Goal: Information Seeking & Learning: Learn about a topic

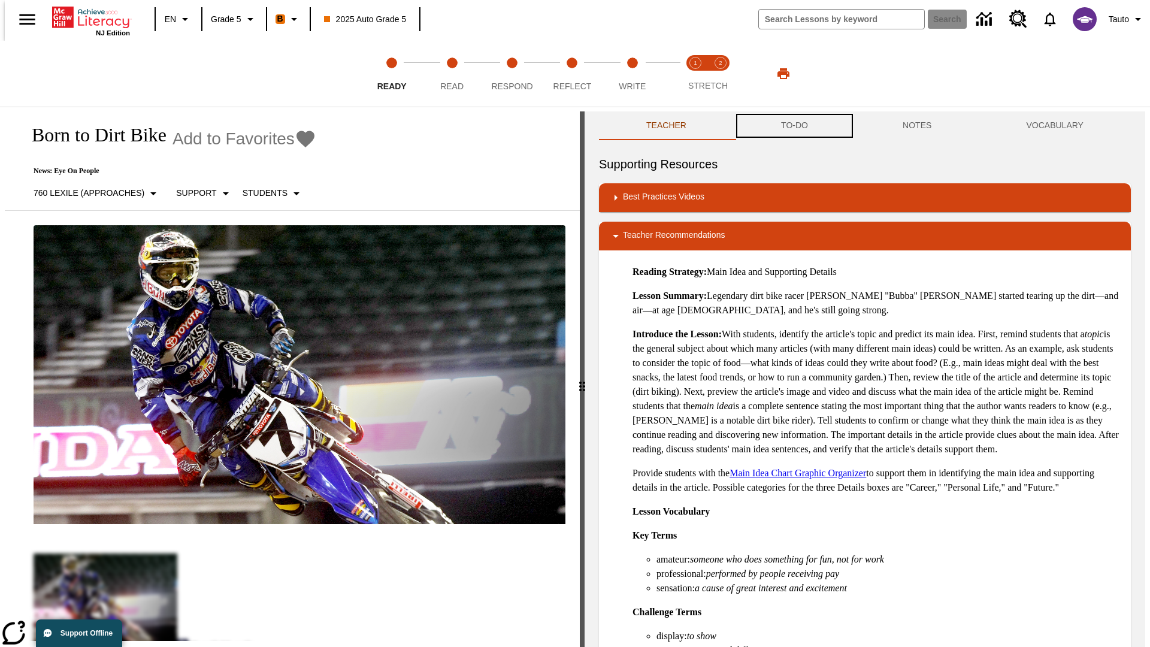
click at [794, 126] on button "TO-DO" at bounding box center [795, 125] width 122 height 29
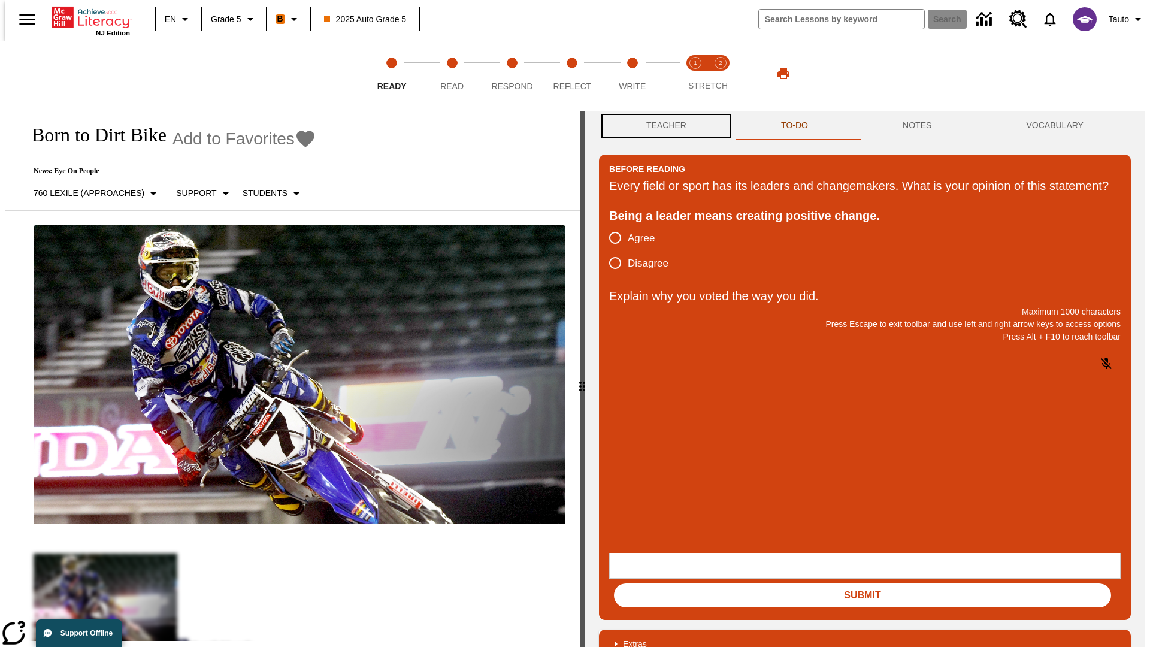
scroll to position [1, 0]
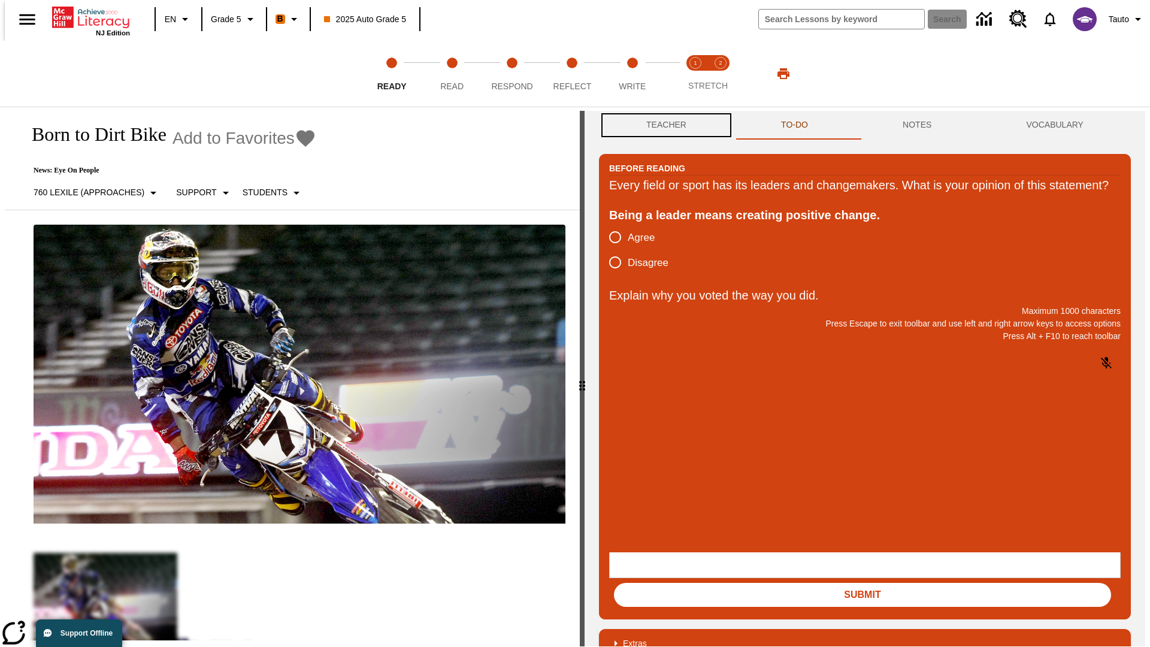
click at [662, 126] on button "Teacher" at bounding box center [666, 125] width 135 height 29
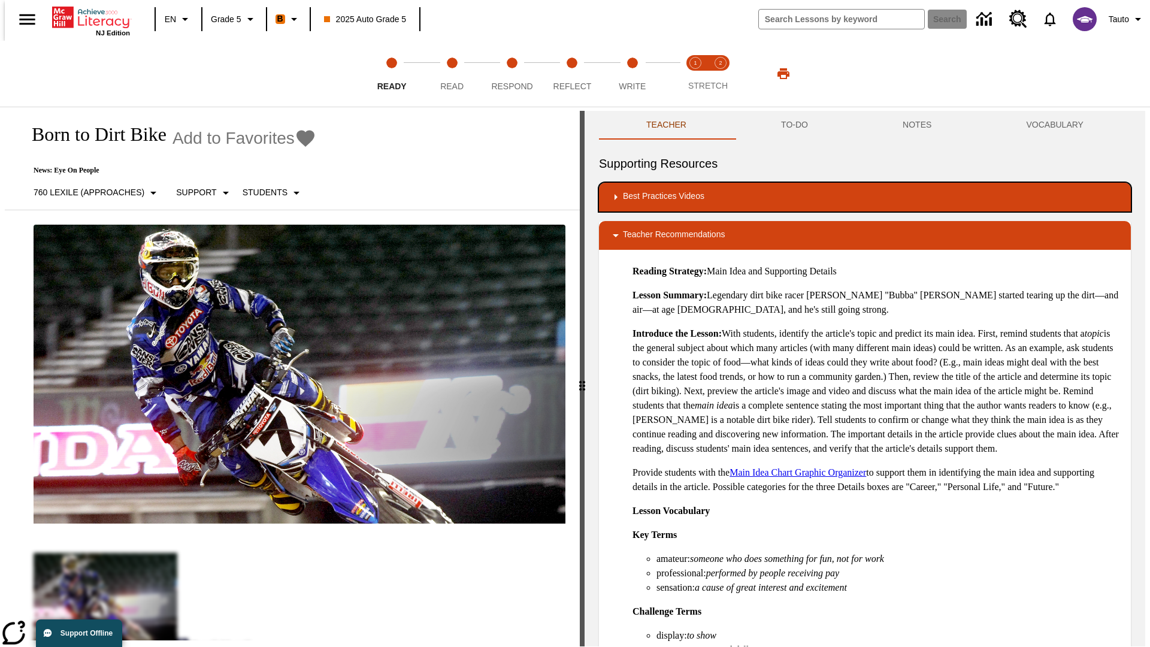
click at [865, 197] on div "Best Practices Videos" at bounding box center [865, 197] width 513 height 14
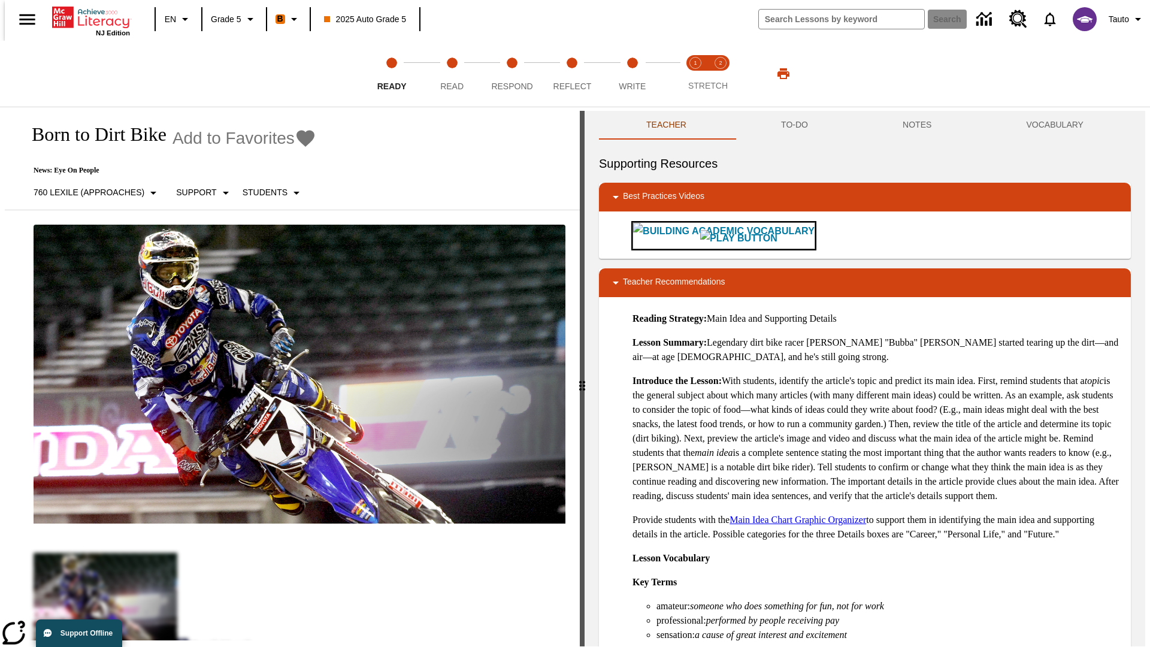
click at [700, 235] on img "Building Academic Vocabulary" at bounding box center [738, 238] width 77 height 17
click at [452, 74] on span "Read" at bounding box center [451, 82] width 23 height 22
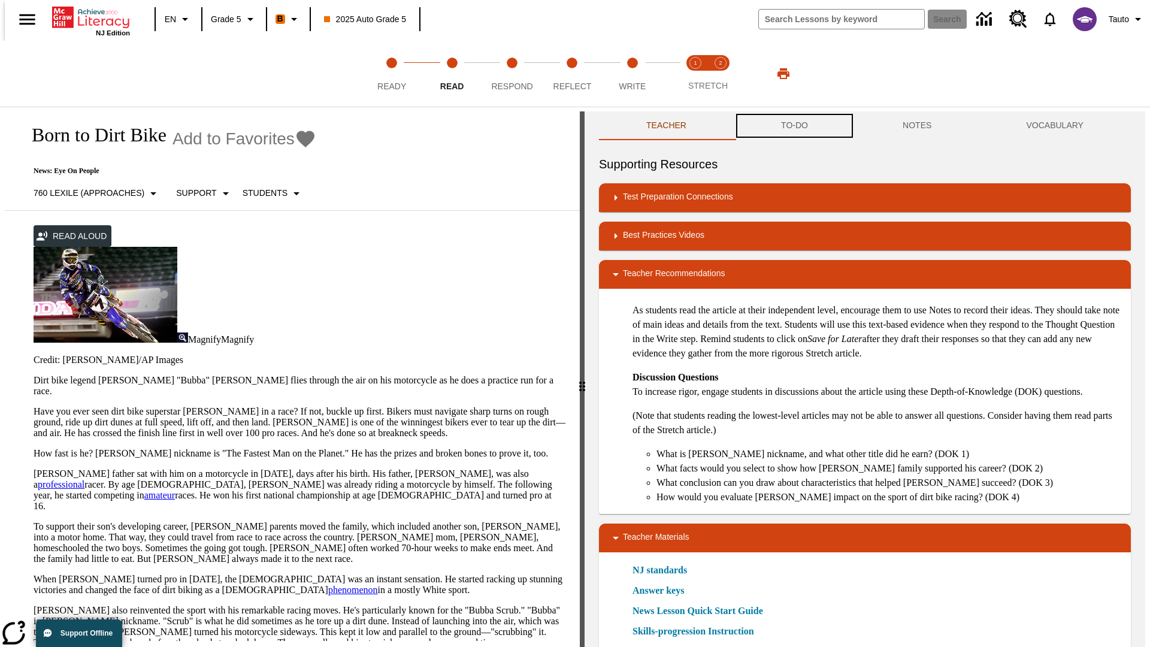
scroll to position [1, 0]
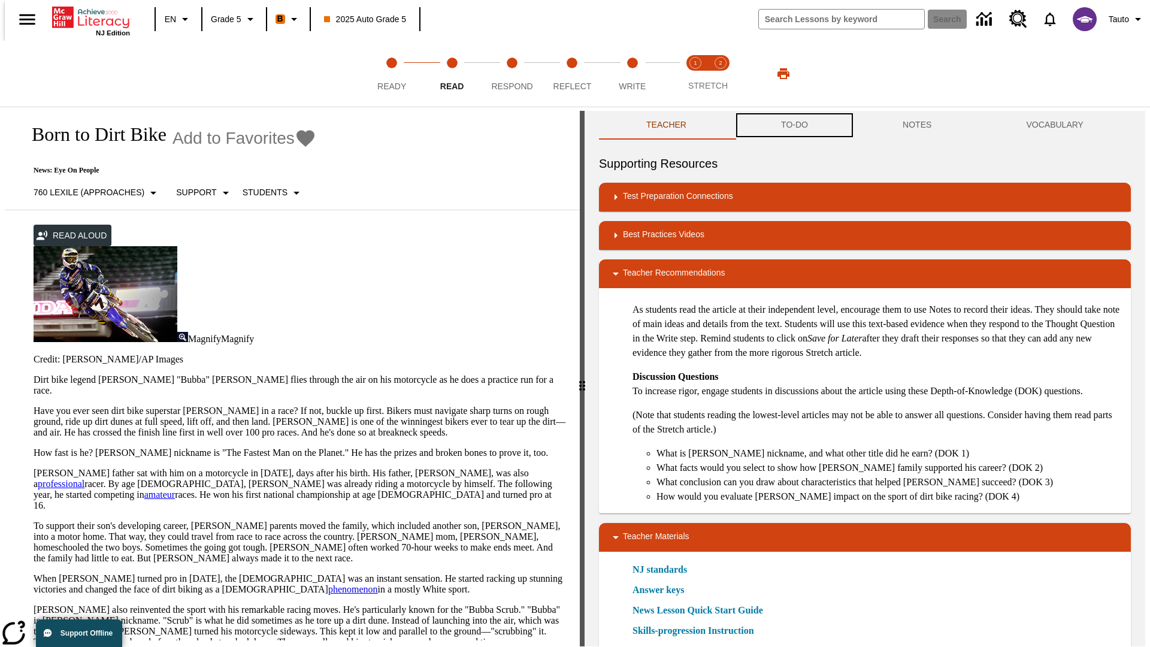
click at [794, 126] on button "TO-DO" at bounding box center [795, 125] width 122 height 29
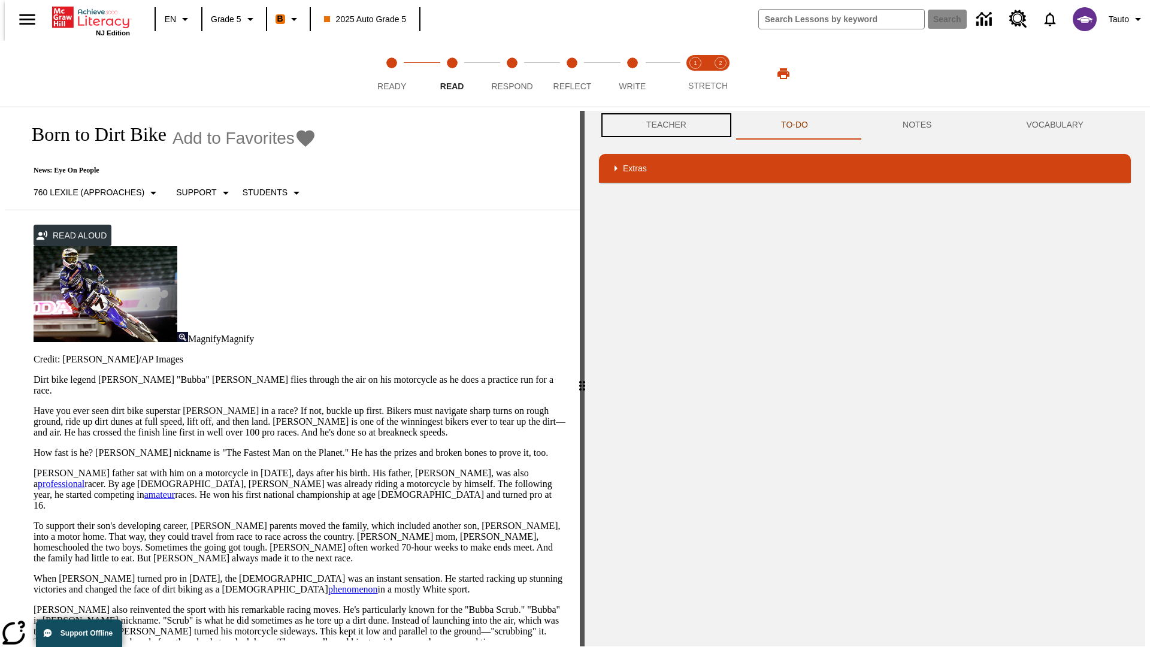
click at [662, 125] on button "Teacher" at bounding box center [666, 125] width 135 height 29
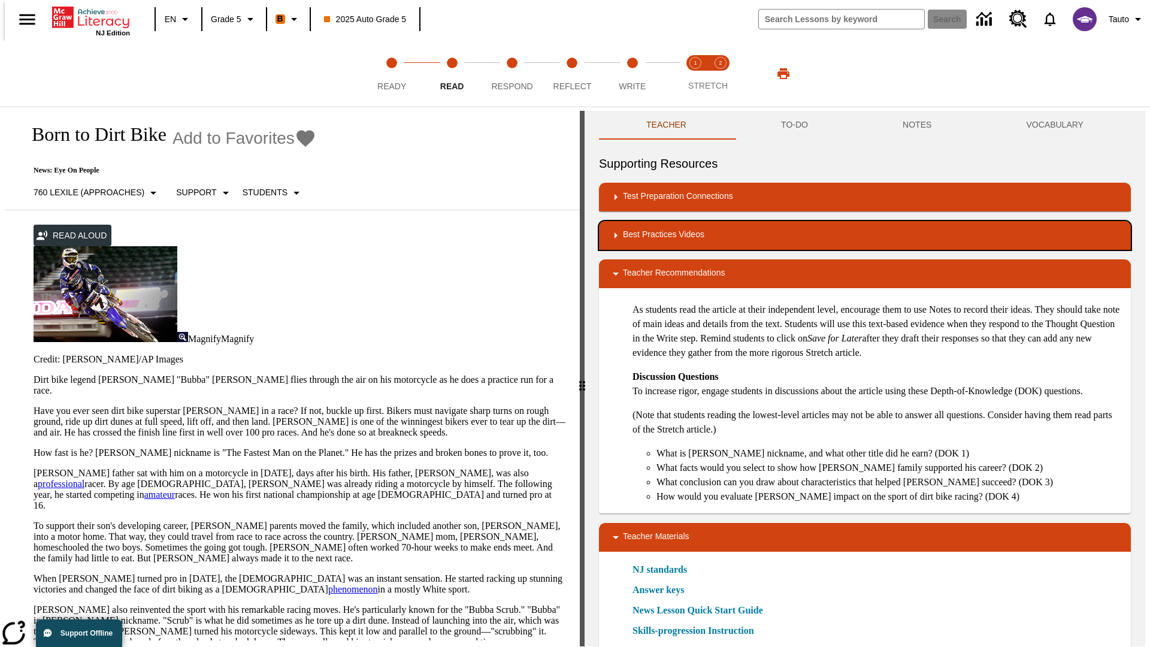
click at [865, 235] on div "Best Practices Videos" at bounding box center [865, 235] width 513 height 14
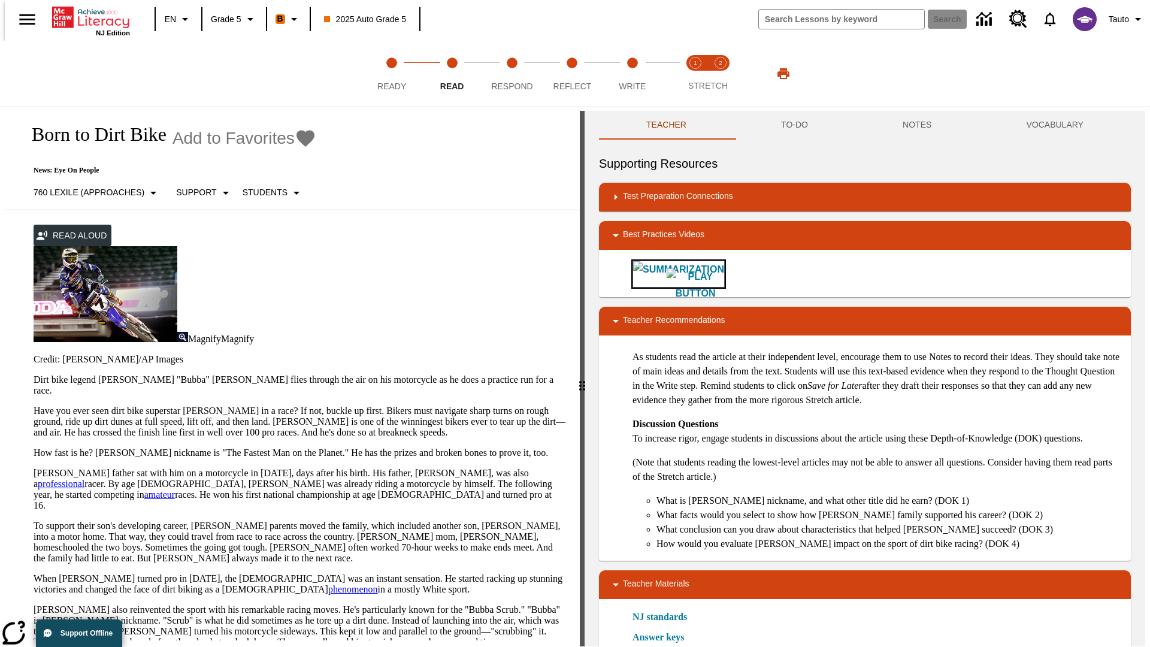
click at [667, 274] on img "Summarization" at bounding box center [695, 285] width 57 height 34
click at [695, 74] on span "Stretch Read step 1 of 2" at bounding box center [696, 82] width 16 height 22
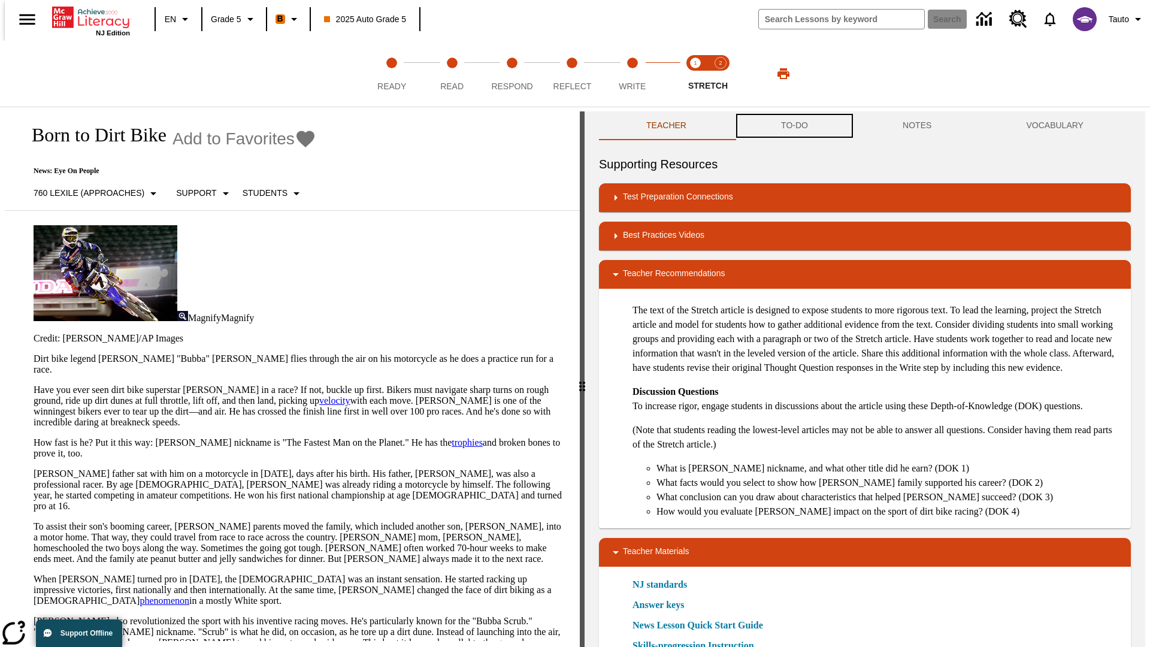
scroll to position [1, 0]
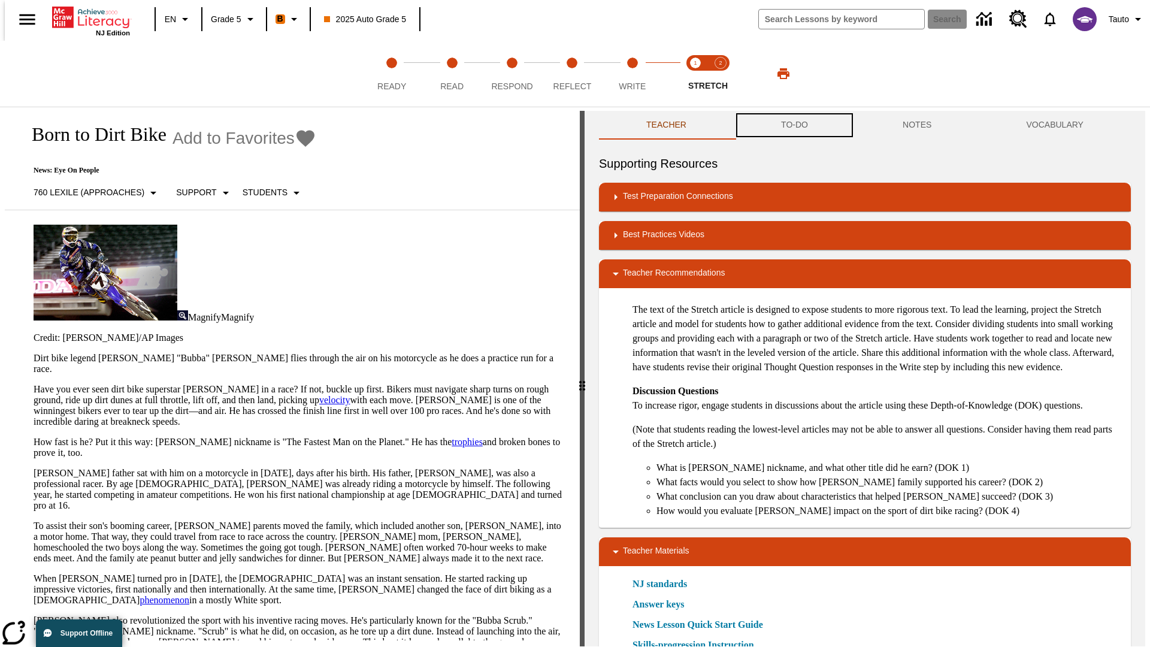
click at [794, 126] on button "TO-DO" at bounding box center [795, 125] width 122 height 29
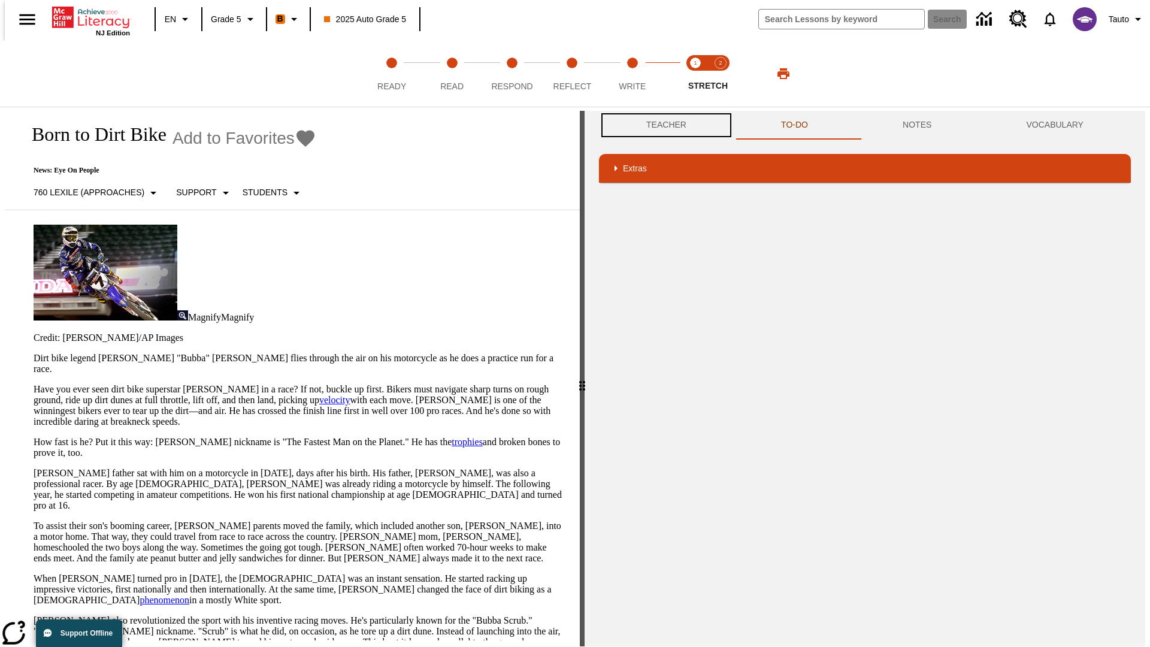
click at [662, 125] on button "Teacher" at bounding box center [666, 125] width 135 height 29
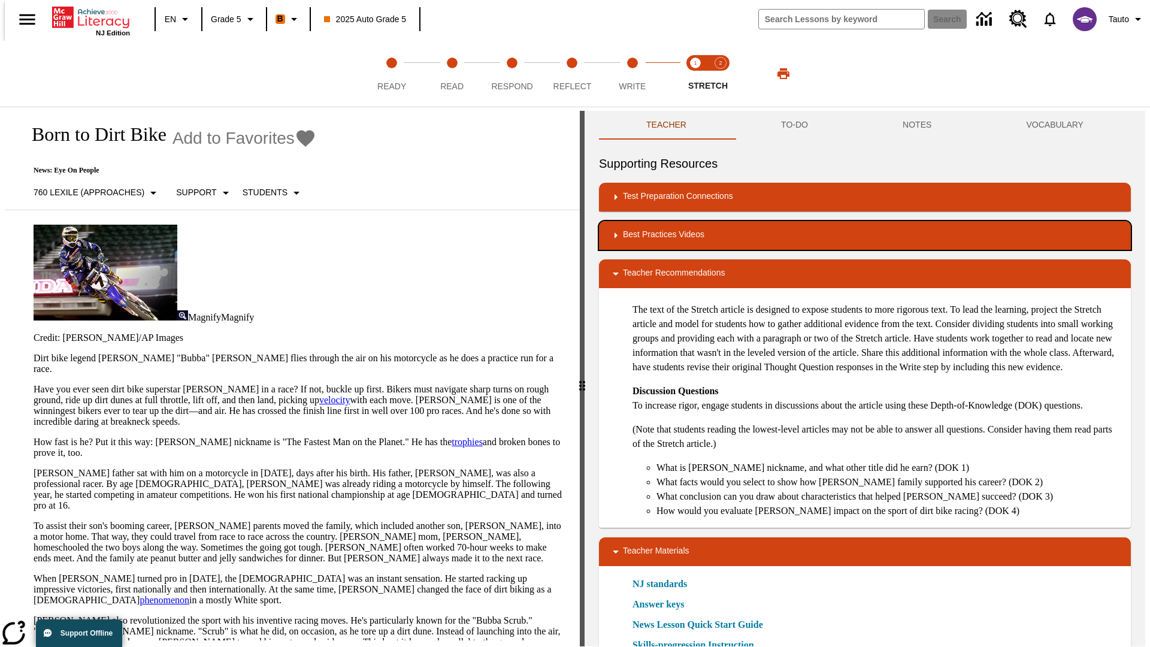
click at [865, 235] on div "Best Practices Videos" at bounding box center [865, 235] width 513 height 14
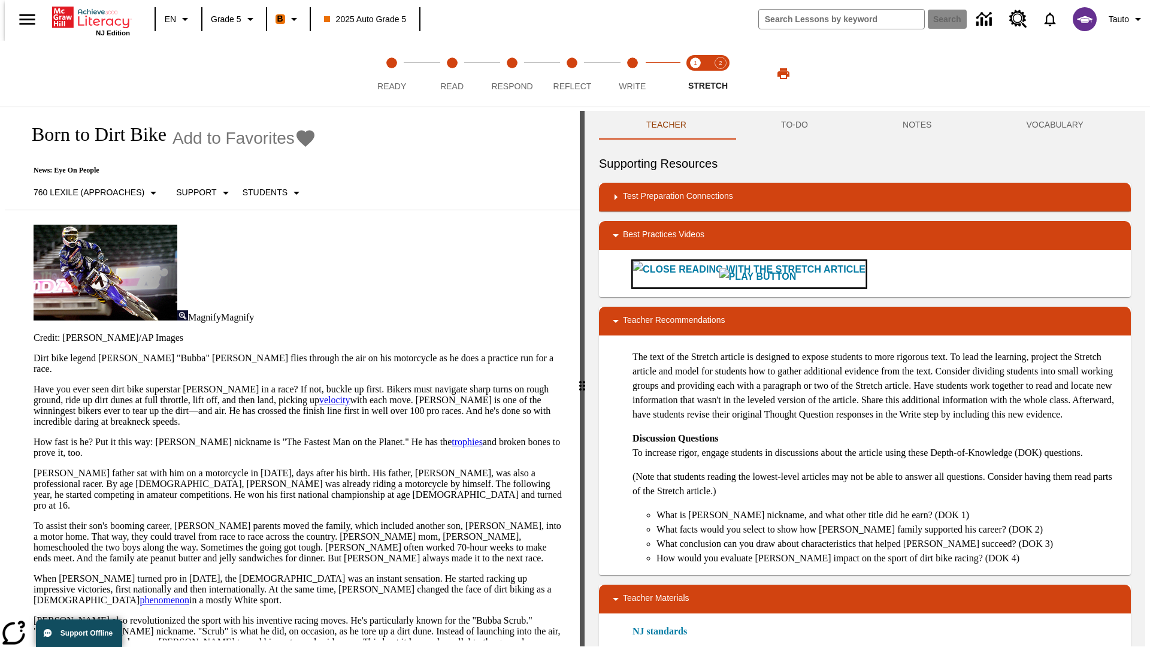
click at [719, 274] on img "Close Reading with the Stretch Article" at bounding box center [757, 276] width 77 height 17
